Goal: Transaction & Acquisition: Purchase product/service

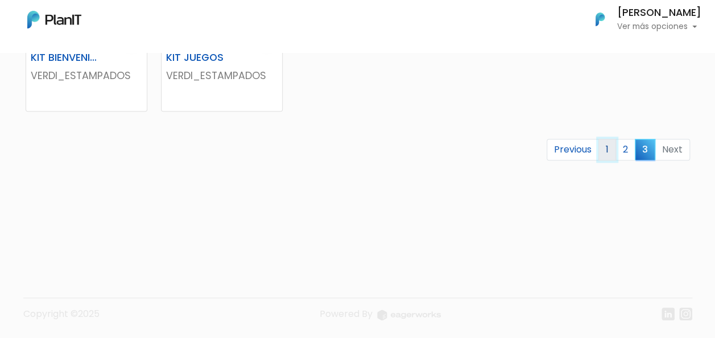
click at [610, 146] on link "1" at bounding box center [608, 150] width 18 height 22
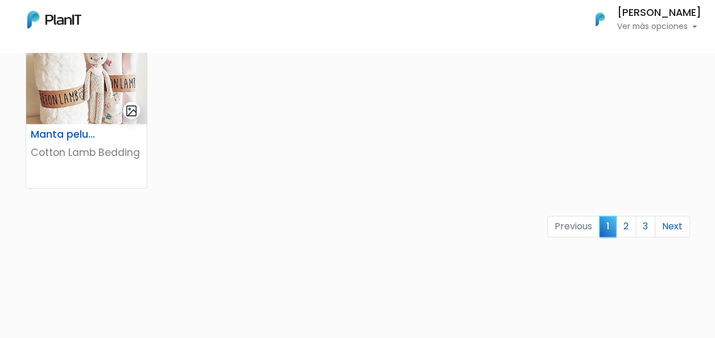
scroll to position [797, 0]
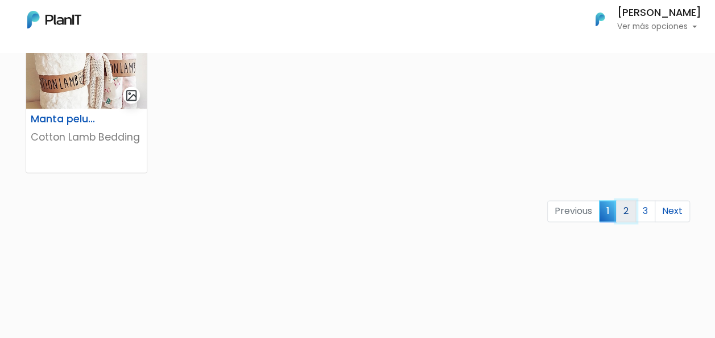
click at [623, 209] on link "2" at bounding box center [626, 211] width 20 height 22
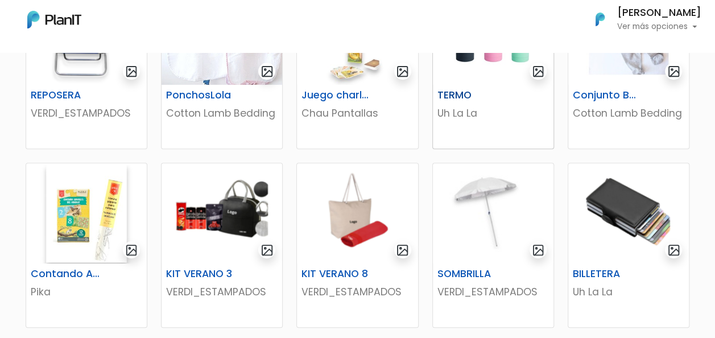
scroll to position [341, 0]
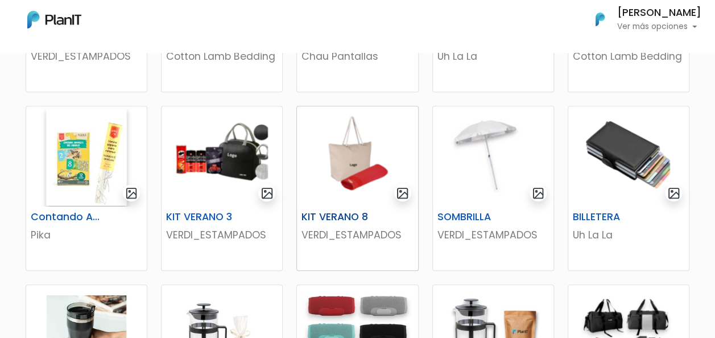
click at [345, 167] on img at bounding box center [357, 156] width 121 height 100
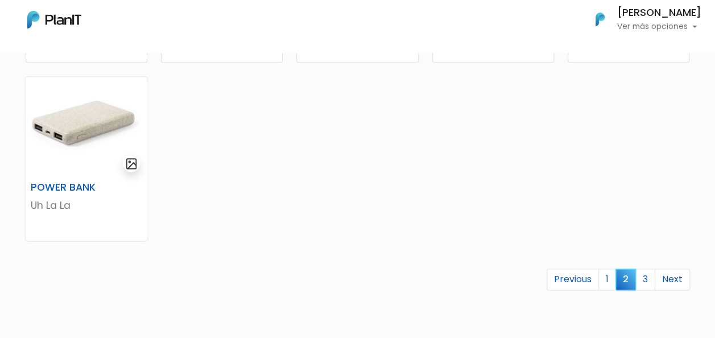
scroll to position [797, 0]
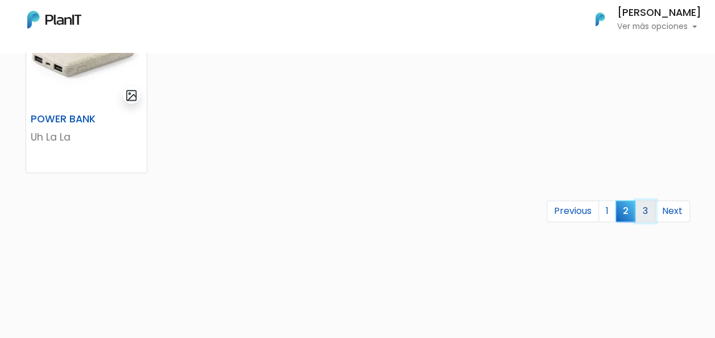
click at [645, 210] on link "3" at bounding box center [646, 211] width 20 height 22
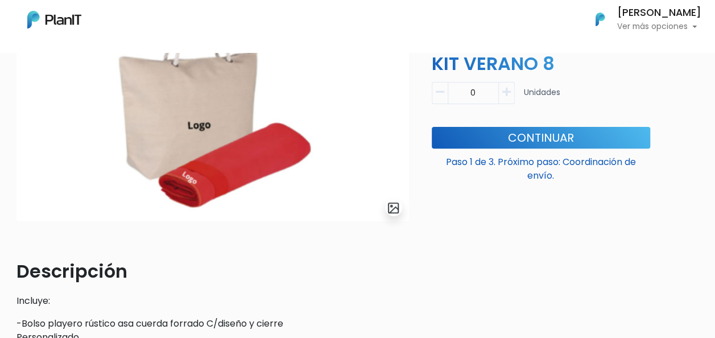
scroll to position [114, 0]
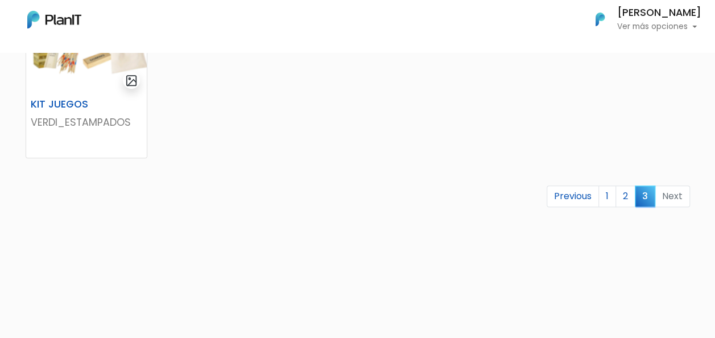
scroll to position [455, 0]
click at [605, 197] on link "1" at bounding box center [608, 195] width 18 height 22
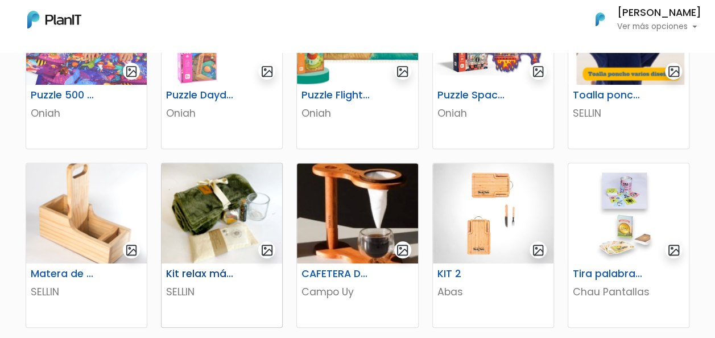
scroll to position [512, 0]
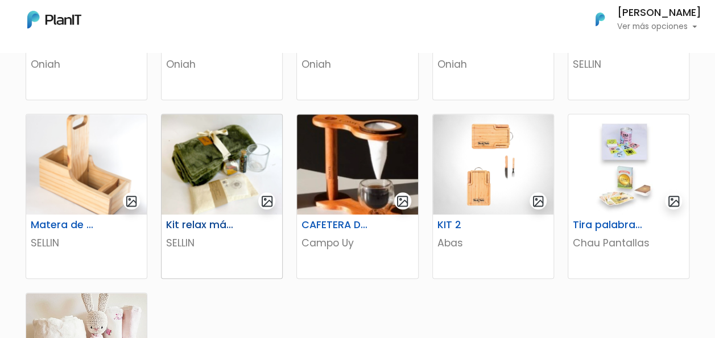
click at [218, 207] on img at bounding box center [222, 164] width 121 height 100
click at [631, 175] on img at bounding box center [628, 164] width 121 height 100
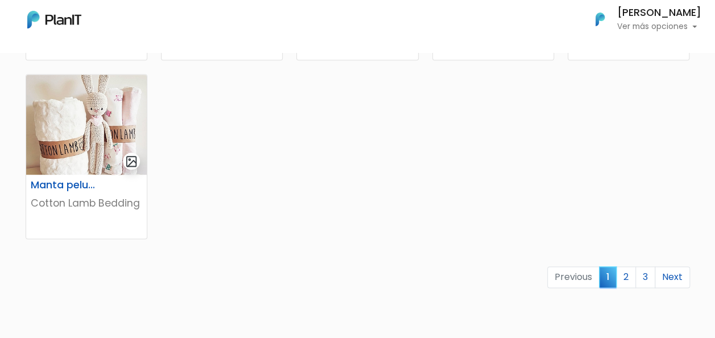
scroll to position [797, 0]
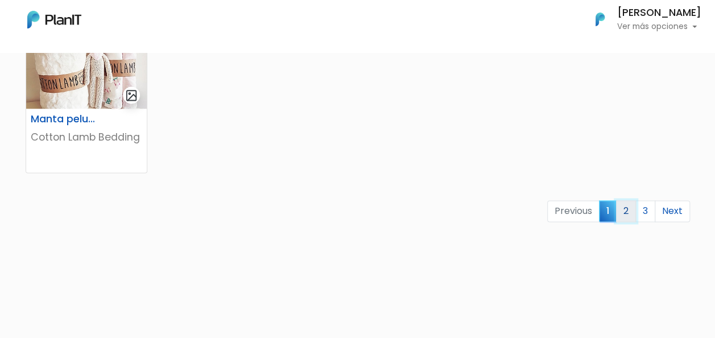
click at [623, 211] on link "2" at bounding box center [626, 211] width 20 height 22
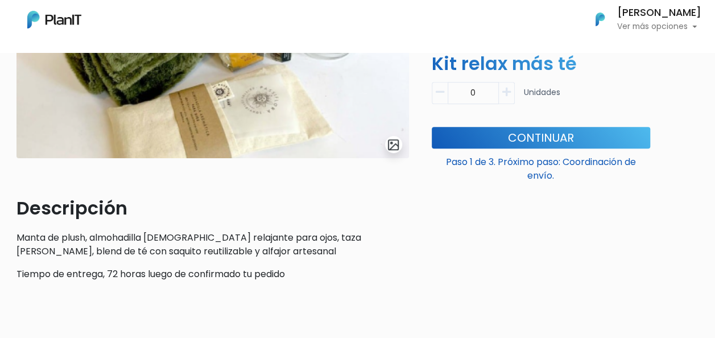
scroll to position [219, 0]
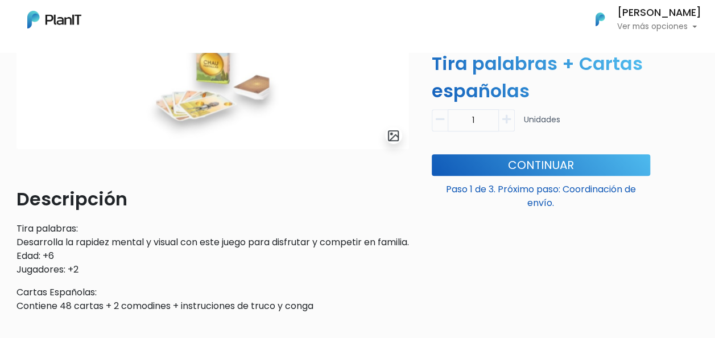
scroll to position [228, 0]
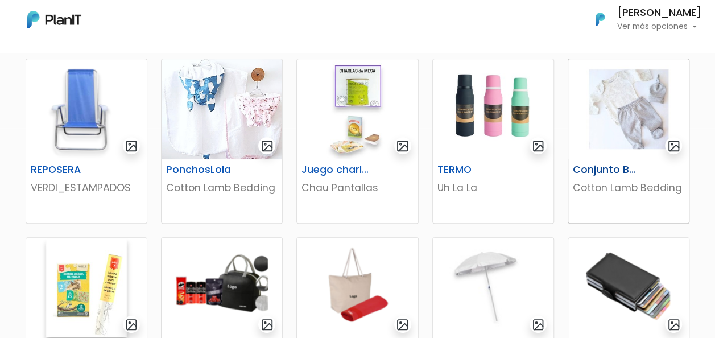
scroll to position [228, 0]
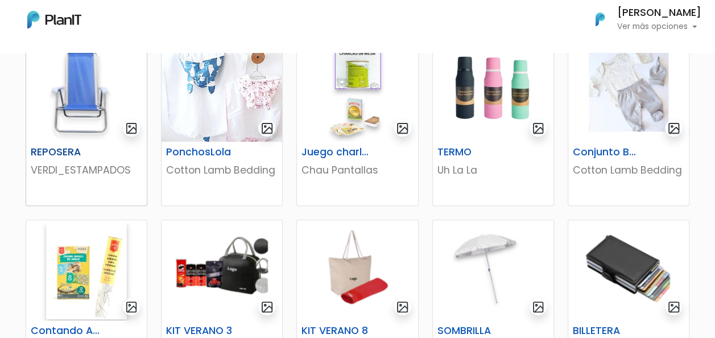
click at [90, 84] on img at bounding box center [86, 92] width 121 height 100
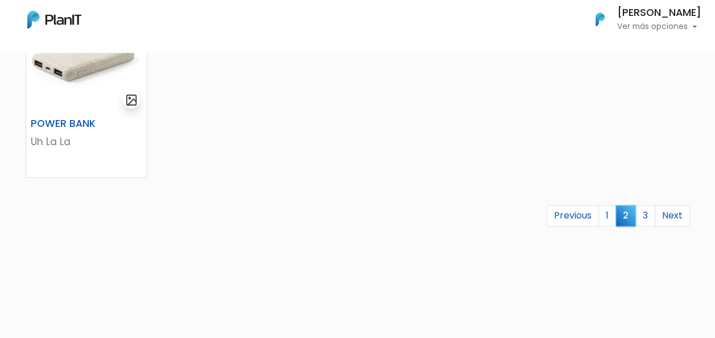
scroll to position [797, 0]
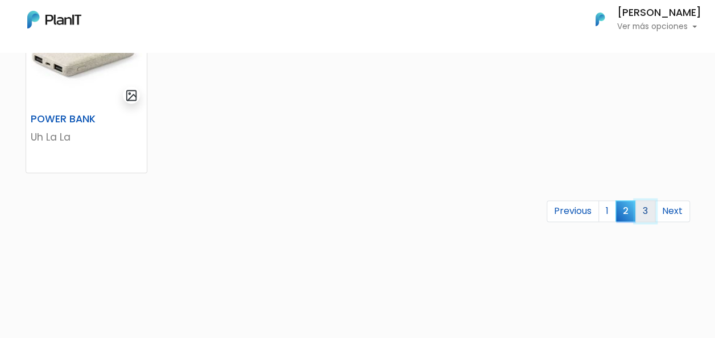
click at [644, 212] on link "3" at bounding box center [646, 211] width 20 height 22
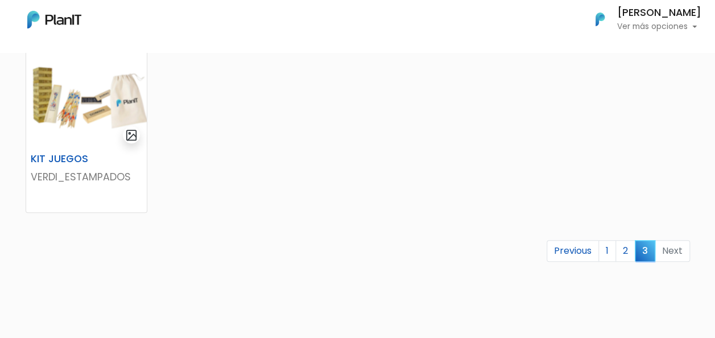
scroll to position [455, 0]
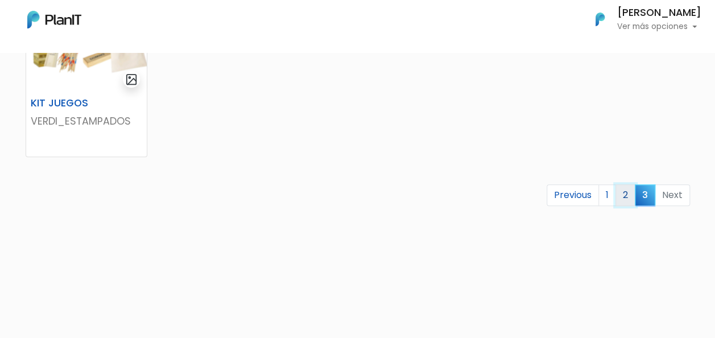
click at [624, 195] on link "2" at bounding box center [626, 195] width 20 height 22
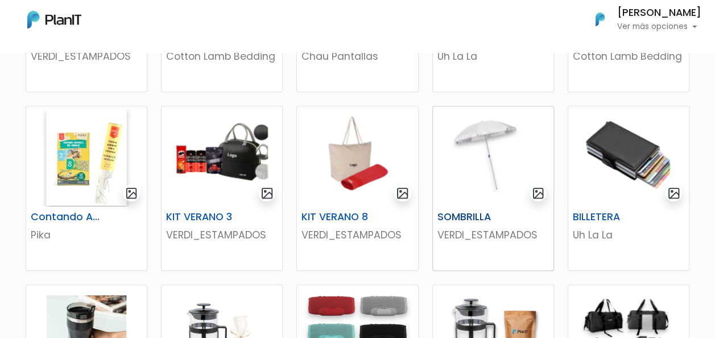
scroll to position [398, 0]
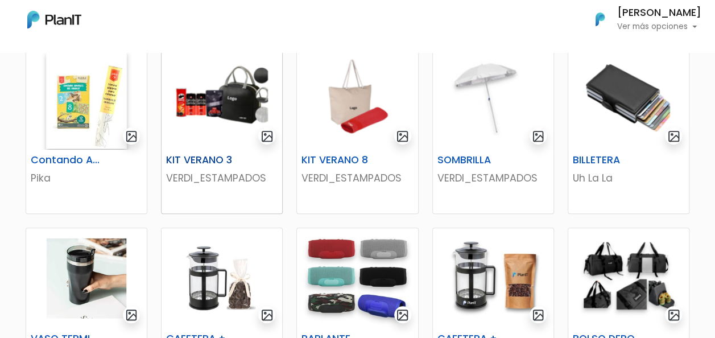
click at [222, 90] on img at bounding box center [222, 100] width 121 height 100
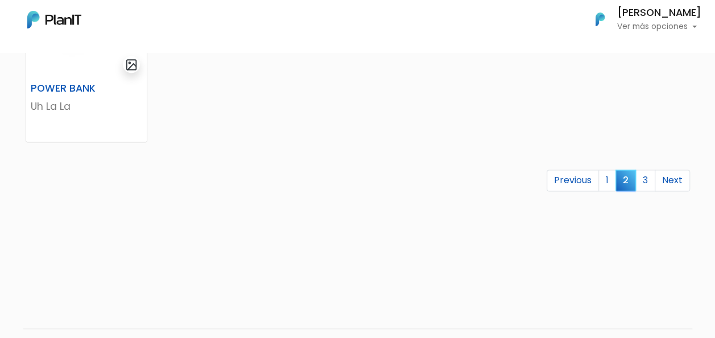
scroll to position [854, 0]
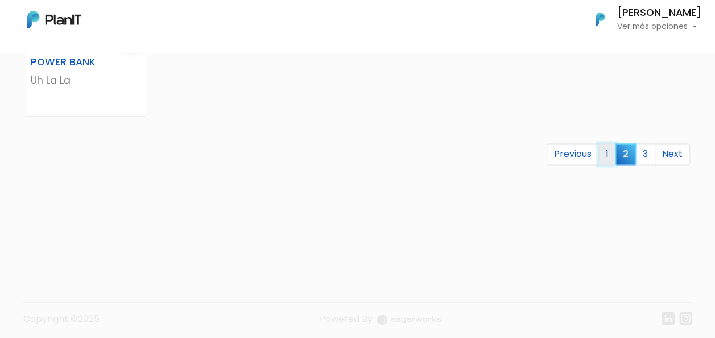
click at [605, 154] on link "1" at bounding box center [608, 154] width 18 height 22
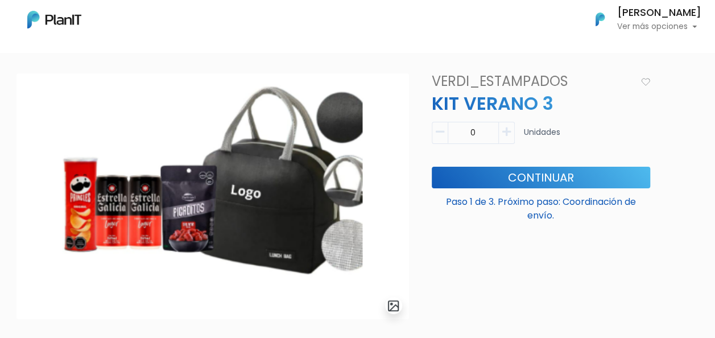
scroll to position [114, 0]
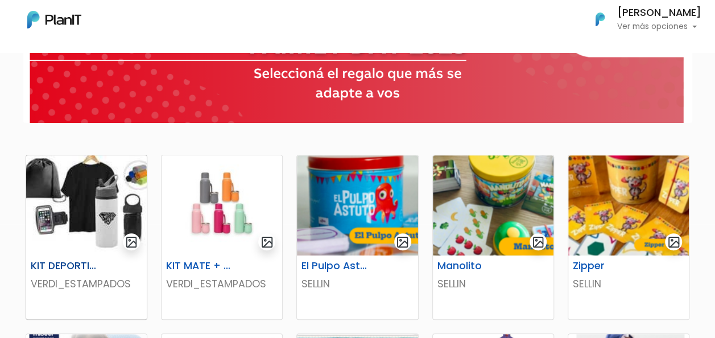
click at [100, 178] on img at bounding box center [86, 205] width 121 height 100
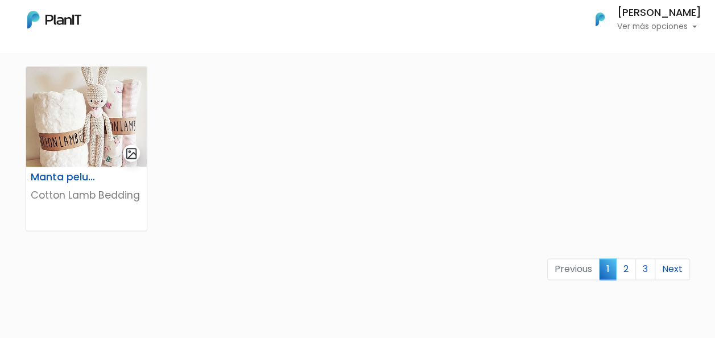
scroll to position [740, 0]
click at [629, 265] on link "2" at bounding box center [626, 268] width 20 height 22
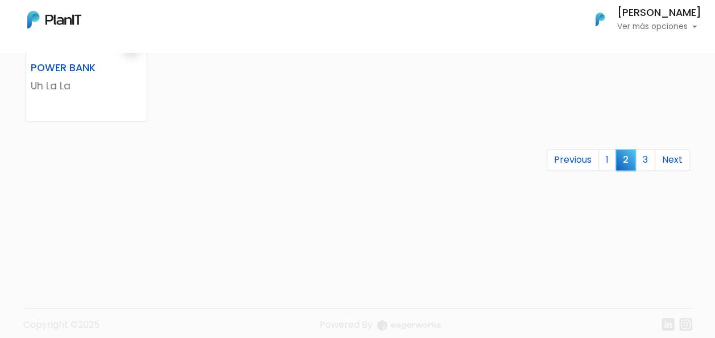
scroll to position [858, 0]
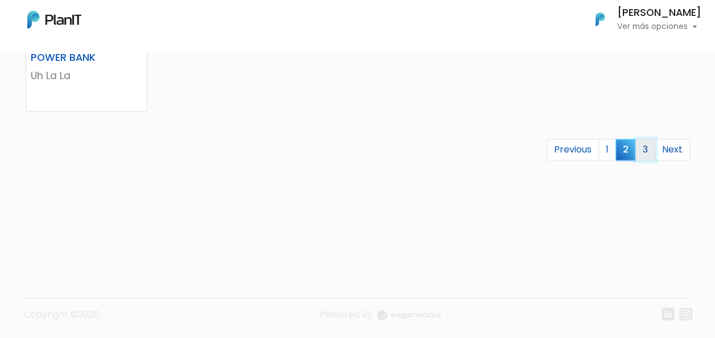
click at [645, 149] on link "3" at bounding box center [646, 150] width 20 height 22
click at [624, 148] on link "2" at bounding box center [626, 150] width 20 height 22
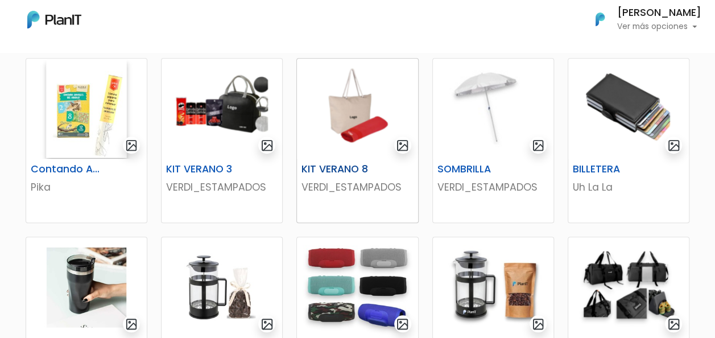
scroll to position [398, 0]
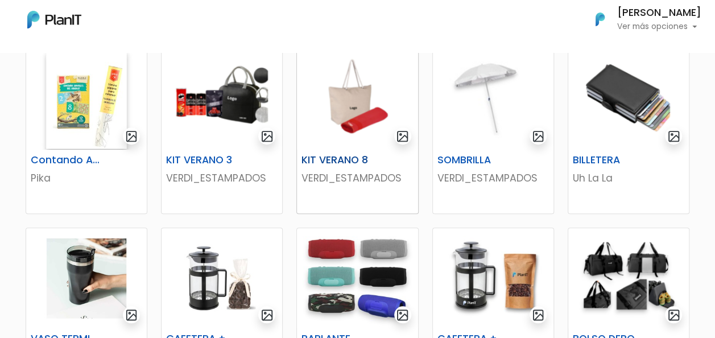
click at [365, 157] on h6 "KIT VERANO 8" at bounding box center [337, 160] width 84 height 12
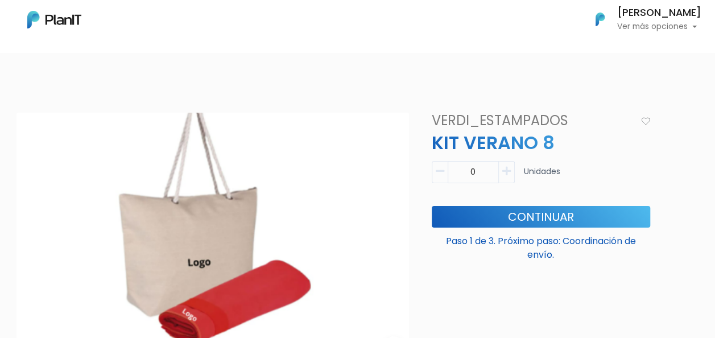
click at [505, 171] on icon "button" at bounding box center [506, 171] width 9 height 10
type input "1"
click at [539, 214] on button "Continuar" at bounding box center [541, 217] width 219 height 22
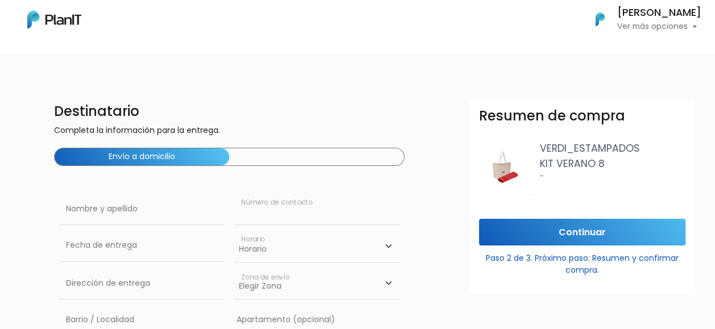
click at [287, 205] on input "text" at bounding box center [317, 209] width 166 height 32
click at [659, 26] on p "Ver más opciones" at bounding box center [659, 27] width 84 height 8
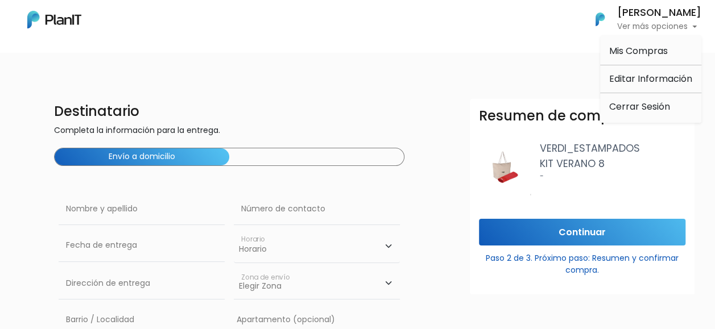
click at [659, 26] on p "Ver más opciones" at bounding box center [659, 27] width 84 height 8
click at [357, 156] on div "Envío a domicilio" at bounding box center [229, 157] width 351 height 18
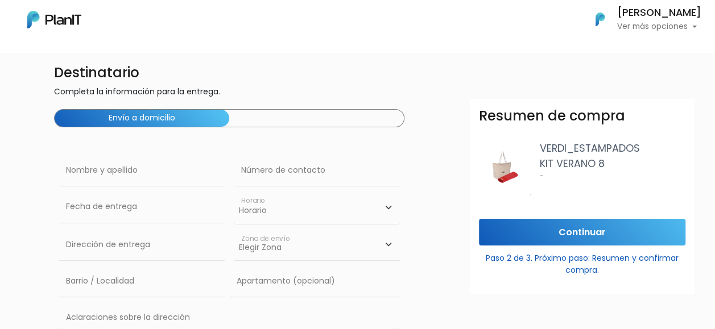
scroll to position [57, 0]
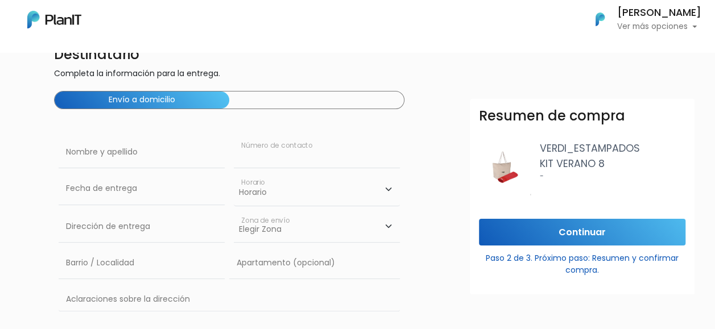
click at [321, 148] on input "text" at bounding box center [317, 153] width 166 height 32
type input "[PERSON_NAME]"
click at [338, 184] on select "Horario 08:00 - 10:00 10:00 - 12:00 14:00 - 16:00 16:00 - 18:00" at bounding box center [317, 189] width 166 height 33
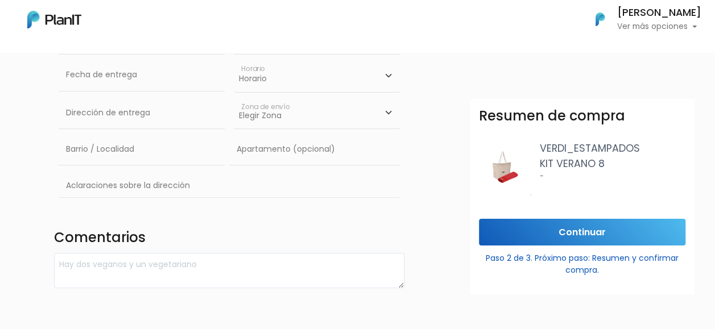
scroll to position [228, 0]
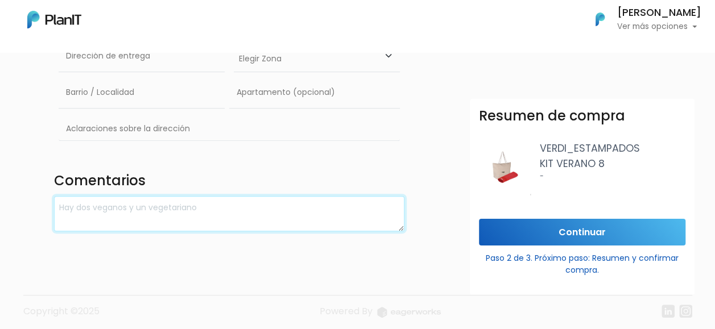
click at [250, 201] on textarea at bounding box center [229, 214] width 351 height 36
type textarea "R"
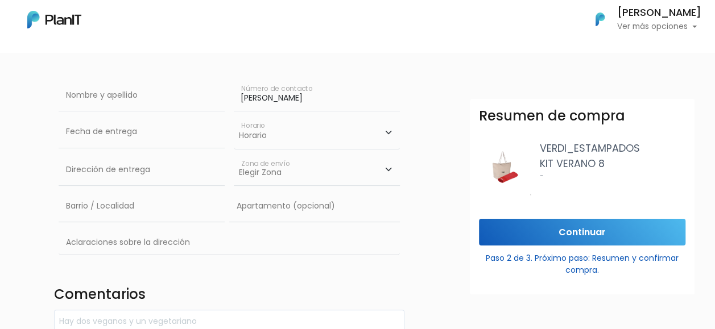
scroll to position [0, 0]
drag, startPoint x: 326, startPoint y: 105, endPoint x: 232, endPoint y: 101, distance: 93.4
click at [232, 101] on div "[PERSON_NAME] Número de contacto" at bounding box center [316, 98] width 175 height 36
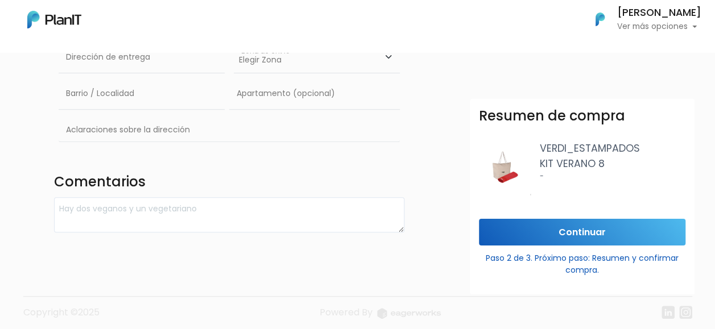
scroll to position [228, 0]
type input "[PERSON_NAME]"
click at [572, 227] on input "Continuar" at bounding box center [582, 232] width 207 height 27
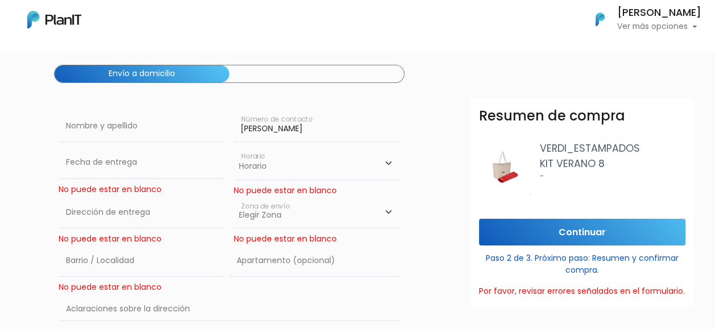
scroll to position [57, 0]
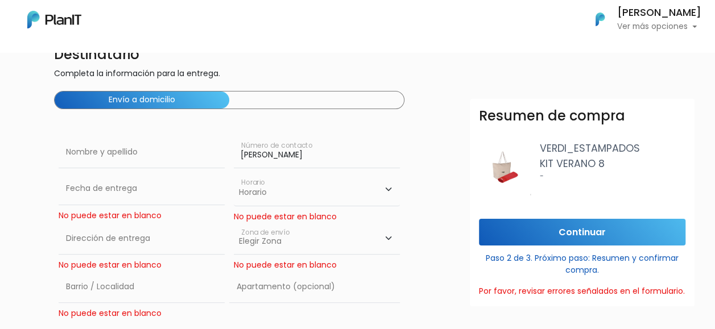
click at [387, 189] on select "Horario 08:00 - 10:00 10:00 - 12:00 14:00 - 16:00 16:00 - 18:00" at bounding box center [317, 189] width 166 height 33
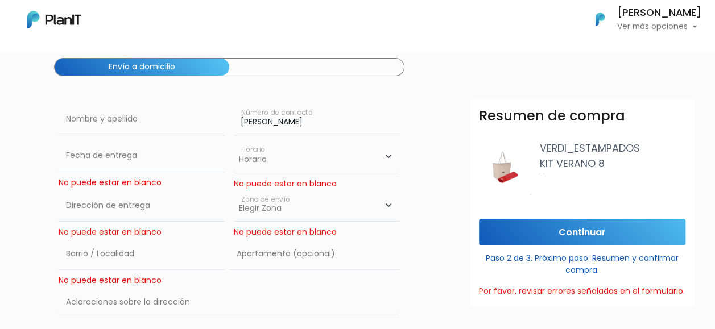
scroll to position [114, 0]
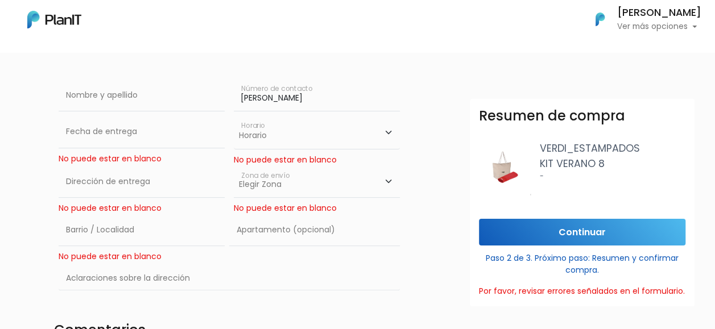
click at [389, 130] on select "Horario 08:00 - 10:00 10:00 - 12:00 14:00 - 16:00 16:00 - 18:00" at bounding box center [317, 132] width 166 height 33
select select "0"
click at [234, 116] on select "Horario 08:00 - 10:00 10:00 - 12:00 14:00 - 16:00 16:00 - 18:00" at bounding box center [317, 132] width 166 height 33
click at [147, 173] on input "text" at bounding box center [142, 182] width 166 height 32
type input "Constituyente 1891"
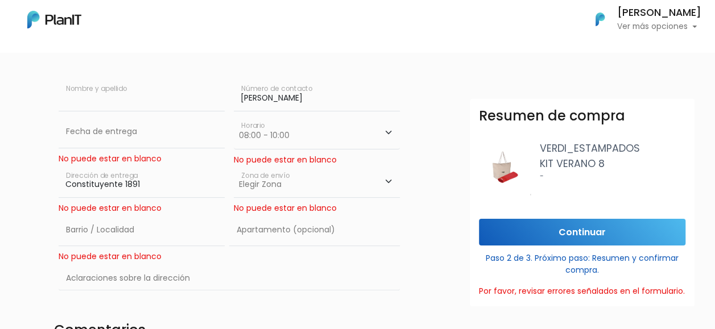
type input "[PERSON_NAME]"
click at [262, 179] on select "Elegir [GEOGRAPHIC_DATA]" at bounding box center [317, 182] width 166 height 32
select select "8"
click at [234, 166] on select "Elegir [GEOGRAPHIC_DATA]" at bounding box center [317, 182] width 166 height 32
click at [109, 225] on input "text" at bounding box center [142, 231] width 166 height 32
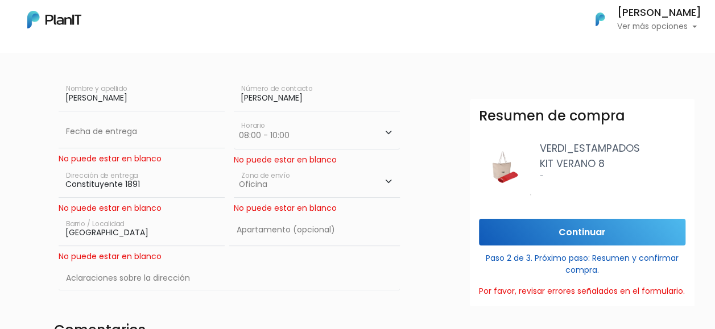
type input "[GEOGRAPHIC_DATA]"
click at [294, 223] on input "text" at bounding box center [314, 231] width 171 height 32
type input "N/A"
click at [125, 277] on input "text" at bounding box center [230, 279] width 342 height 33
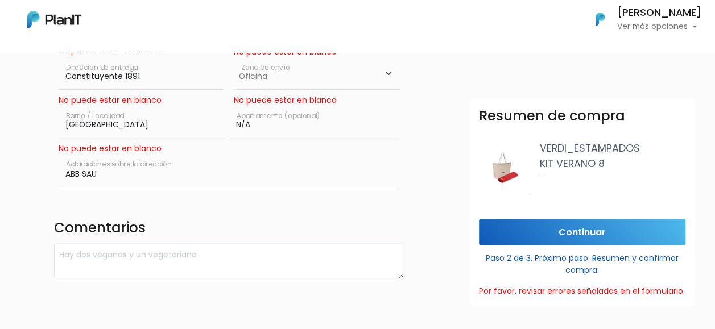
scroll to position [228, 0]
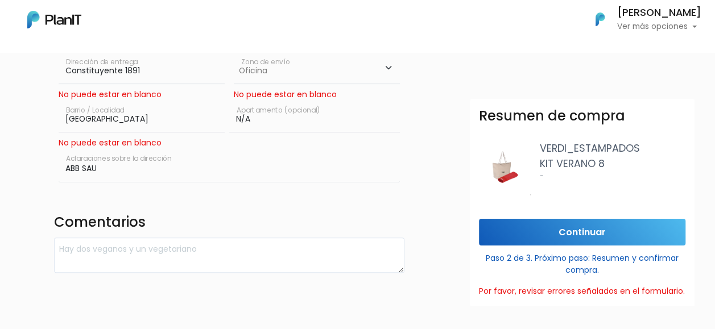
type input "ABB SAU"
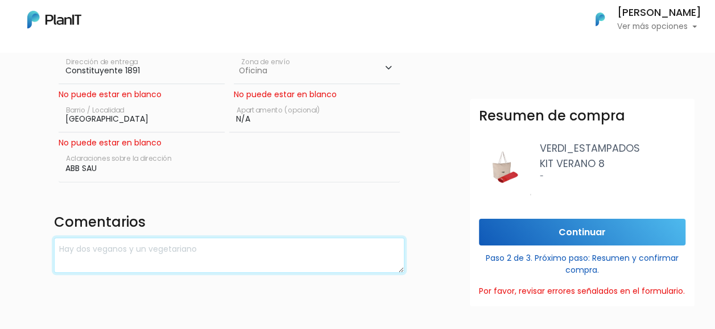
click at [196, 257] on textarea at bounding box center [229, 256] width 351 height 36
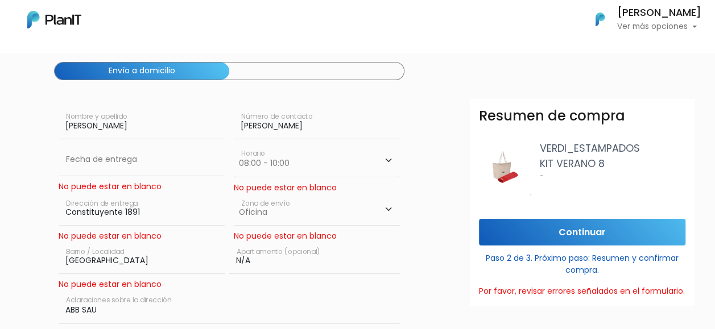
scroll to position [104, 0]
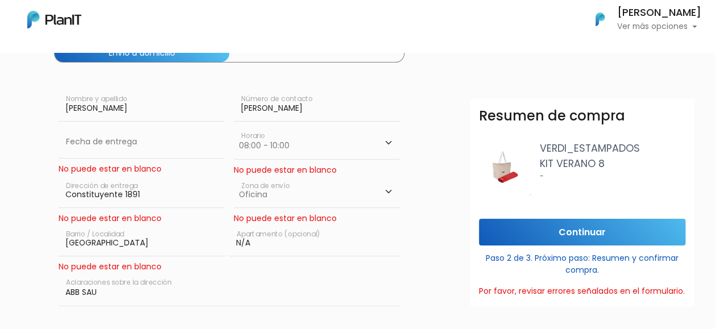
drag, startPoint x: 132, startPoint y: 106, endPoint x: 50, endPoint y: 105, distance: 82.0
click at [50, 105] on div "Destinatario Completa la información para la entrega. Envío a domicilio [PERSON…" at bounding box center [229, 196] width 365 height 402
type input "[PERSON_NAME]"
drag, startPoint x: 321, startPoint y: 105, endPoint x: 246, endPoint y: 109, distance: 74.7
click at [246, 109] on input "[PERSON_NAME]" at bounding box center [317, 106] width 166 height 32
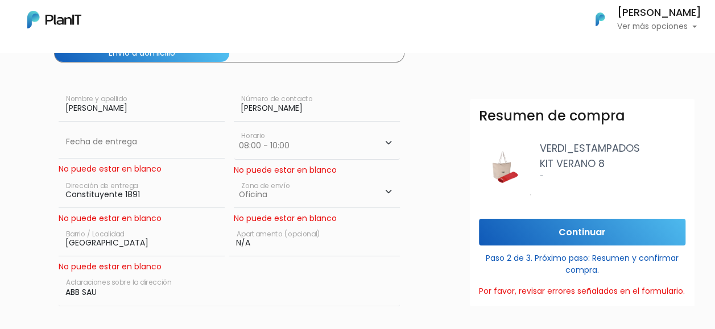
type input "A"
type input "094286120"
click at [191, 147] on input "text" at bounding box center [142, 142] width 166 height 32
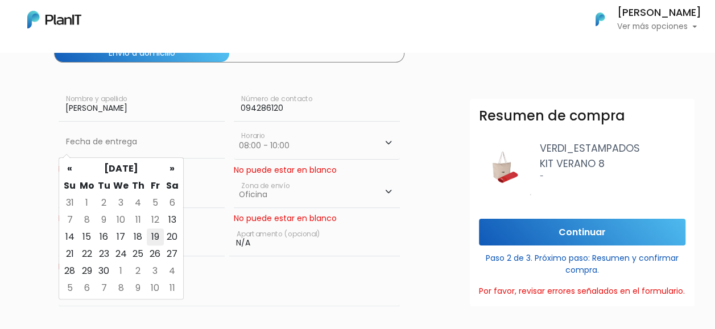
click at [155, 234] on td "19" at bounding box center [155, 237] width 17 height 17
type input "[DATE]"
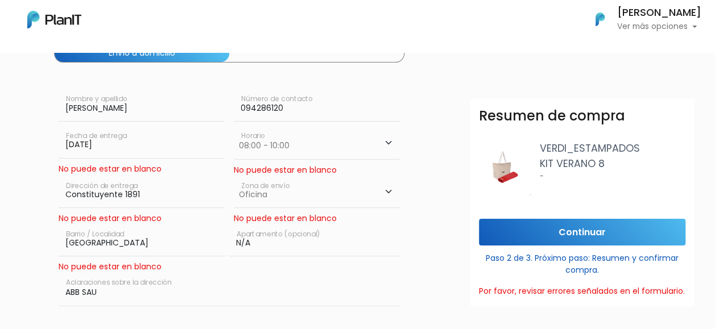
click at [386, 141] on select "Horario 08:00 - 10:00 10:00 - 12:00 14:00 - 16:00 16:00 - 18:00" at bounding box center [317, 142] width 166 height 33
select select "1"
click at [234, 126] on select "Horario 08:00 - 10:00 10:00 - 12:00 14:00 - 16:00 16:00 - 18:00" at bounding box center [317, 142] width 166 height 33
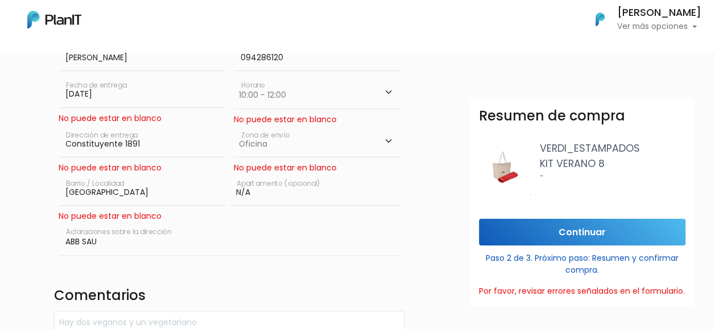
scroll to position [217, 0]
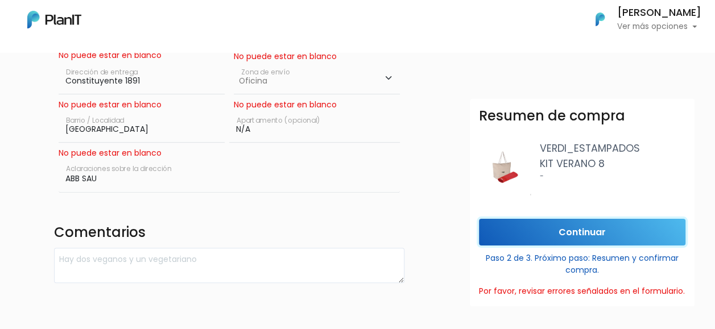
click at [550, 233] on input "Continuar" at bounding box center [582, 232] width 207 height 27
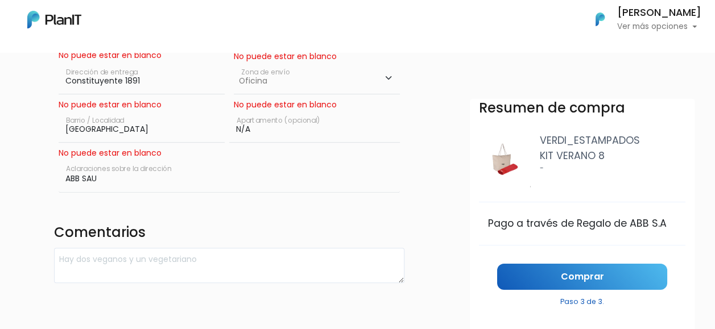
scroll to position [13, 0]
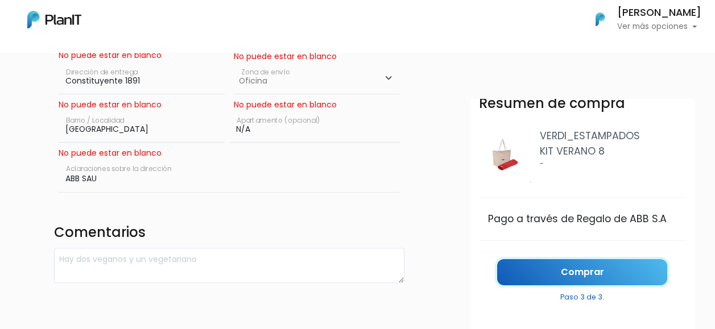
click at [566, 270] on link "Comprar" at bounding box center [582, 272] width 170 height 27
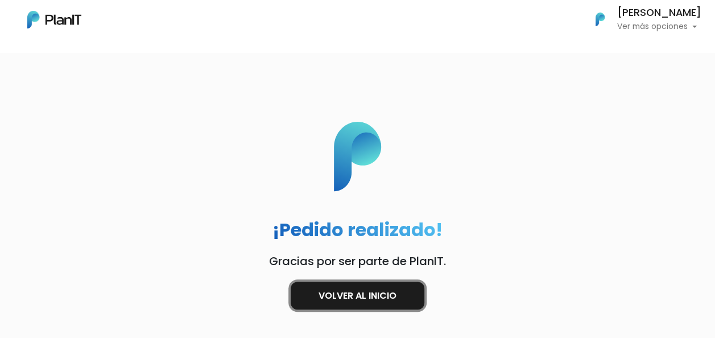
click at [363, 295] on link "Volver al inicio" at bounding box center [358, 296] width 134 height 28
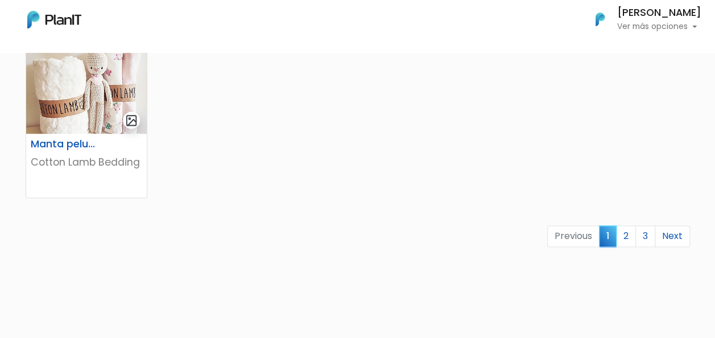
scroll to position [797, 0]
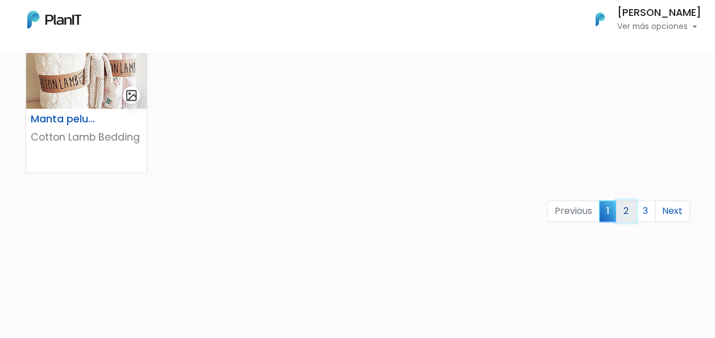
click at [632, 215] on link "2" at bounding box center [626, 211] width 20 height 22
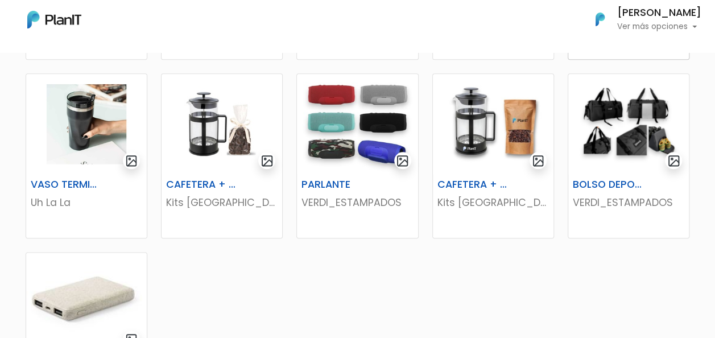
scroll to position [569, 0]
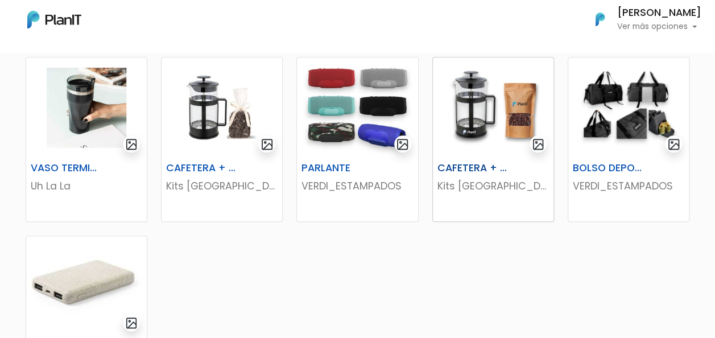
click at [509, 126] on img at bounding box center [493, 107] width 121 height 100
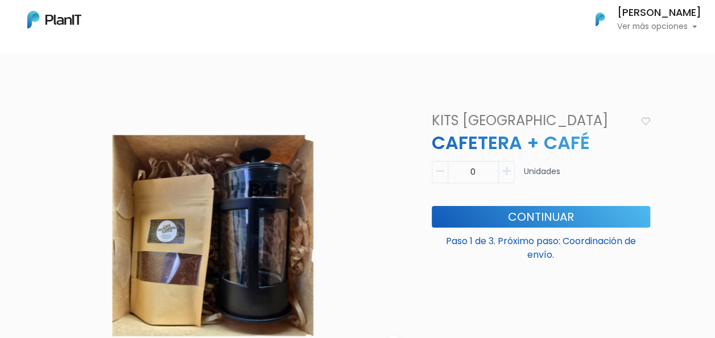
click at [506, 168] on icon "button" at bounding box center [506, 171] width 9 height 10
type input "1"
click at [526, 213] on button "Continuar" at bounding box center [541, 217] width 219 height 22
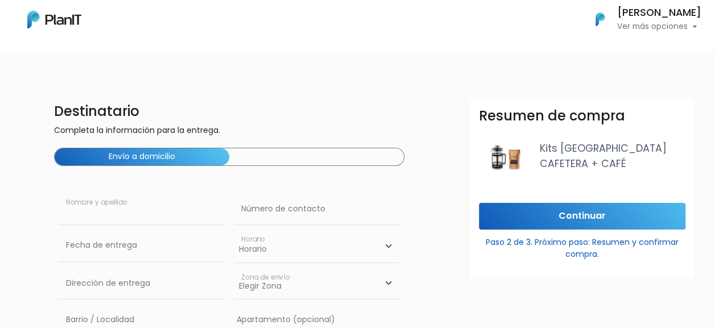
click at [131, 208] on input "text" at bounding box center [142, 209] width 166 height 32
type input "[PERSON_NAME]"
click at [302, 210] on input "text" at bounding box center [317, 209] width 166 height 32
type input "094286120"
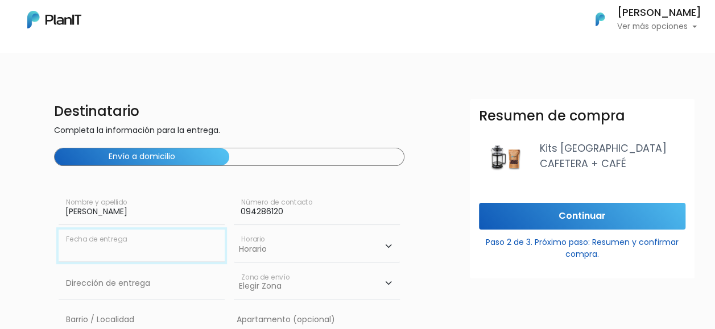
click at [82, 256] on input "text" at bounding box center [142, 246] width 166 height 32
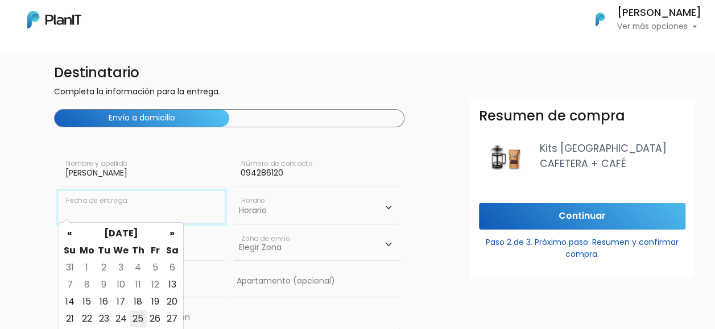
scroll to position [57, 0]
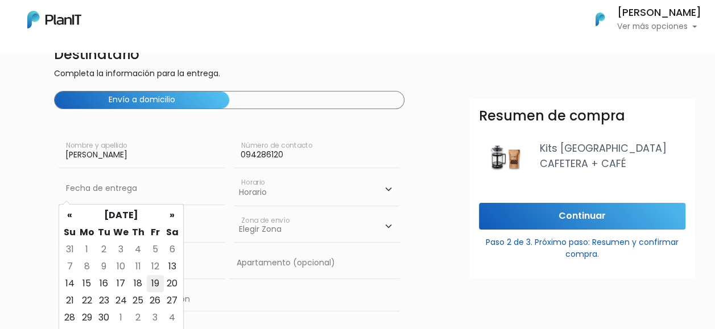
click at [153, 283] on td "19" at bounding box center [155, 283] width 17 height 17
type input "[DATE]"
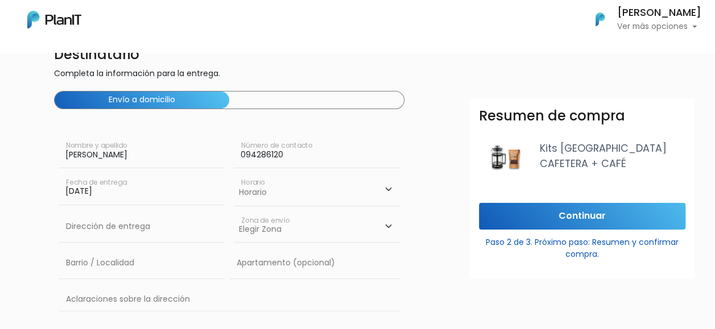
click at [261, 199] on select "Horario 08:00 - 10:00 10:00 - 12:00 14:00 - 16:00 16:00 - 18:00" at bounding box center [317, 189] width 166 height 33
select select "1"
click at [234, 173] on select "Horario 08:00 - 10:00 10:00 - 12:00 14:00 - 16:00 16:00 - 18:00" at bounding box center [317, 189] width 166 height 33
click at [184, 228] on input "text" at bounding box center [142, 227] width 166 height 32
type input "Constituyente 1891"
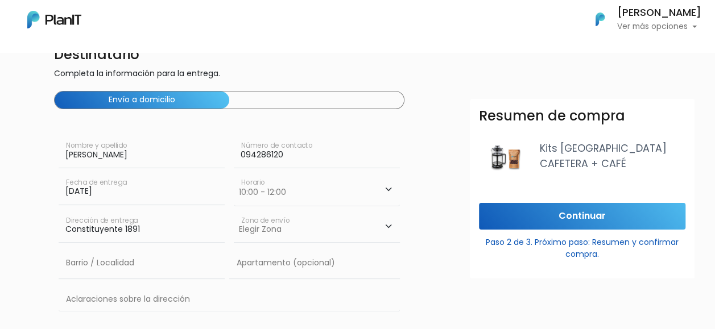
click at [264, 229] on select "Elegir Zona Zona américa Oficina Montevideo" at bounding box center [317, 227] width 166 height 32
select select "8"
click at [234, 211] on select "Elegir Zona Zona américa Oficina Montevideo" at bounding box center [317, 227] width 166 height 32
click at [123, 262] on input "text" at bounding box center [142, 264] width 166 height 32
type input "Parque Rodó"
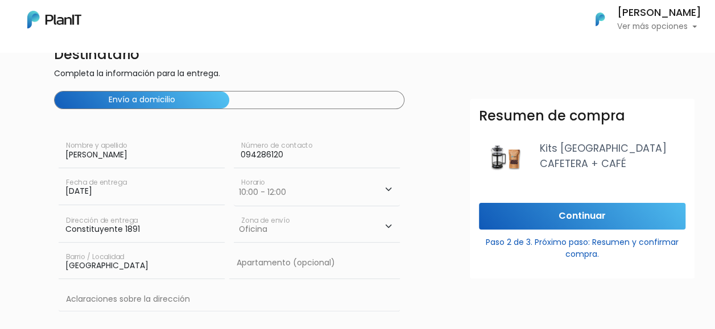
type input "N/A"
type input "ABB SAU"
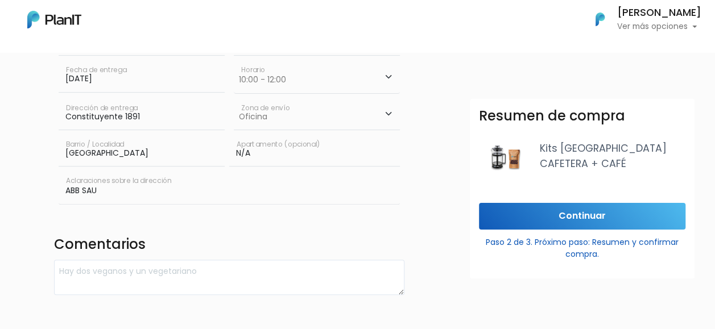
scroll to position [171, 0]
click at [522, 218] on input "Continuar" at bounding box center [582, 216] width 207 height 27
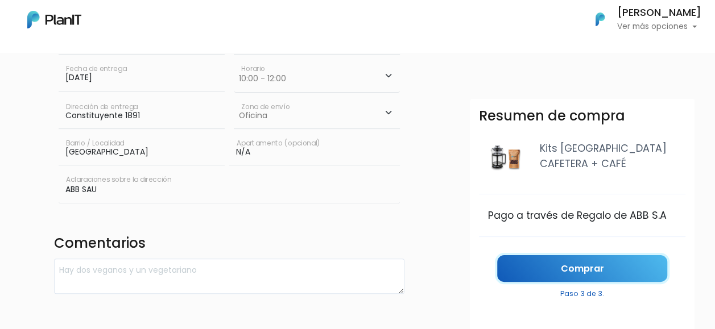
click at [567, 259] on link "Comprar" at bounding box center [582, 269] width 170 height 27
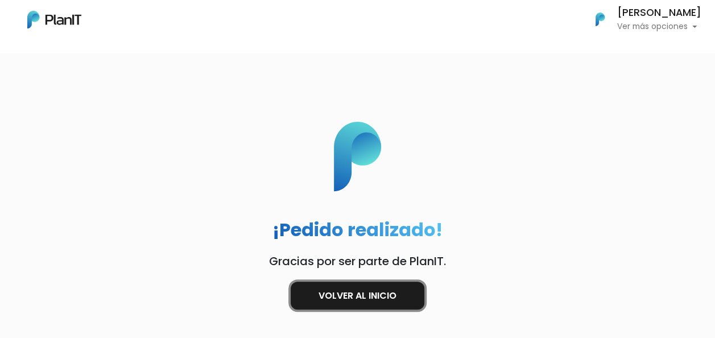
click at [363, 297] on link "Volver al inicio" at bounding box center [358, 296] width 134 height 28
